Goal: Task Accomplishment & Management: Complete application form

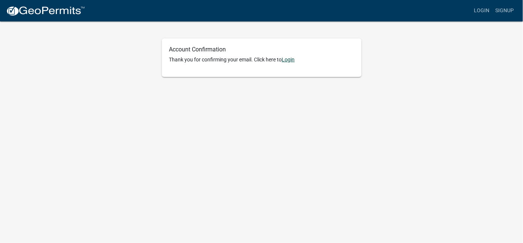
click at [288, 59] on link "Login" at bounding box center [288, 60] width 13 height 6
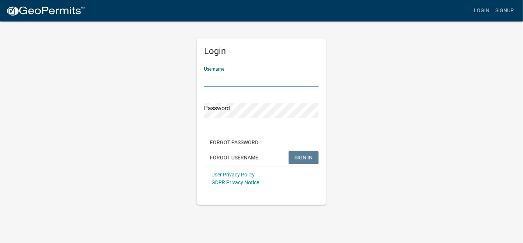
click at [238, 79] on input "Username" at bounding box center [261, 78] width 115 height 15
type input "jennyk@precisionsigns.net"
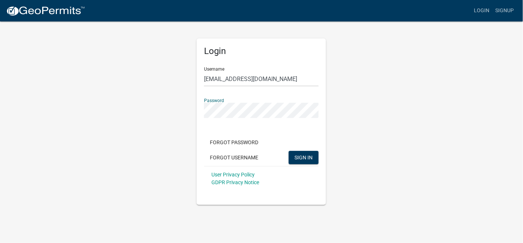
click at [288, 151] on button "SIGN IN" at bounding box center [303, 157] width 30 height 13
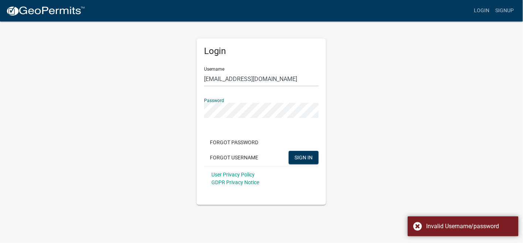
click at [288, 151] on button "SIGN IN" at bounding box center [303, 157] width 30 height 13
